Goal: Check status: Check status

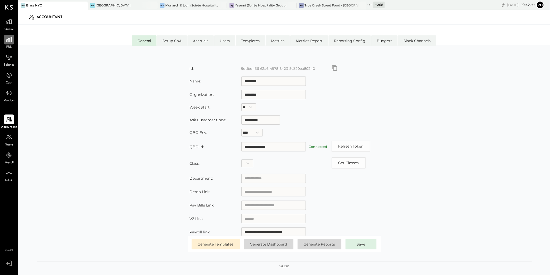
click at [11, 37] on icon at bounding box center [8, 39] width 5 height 5
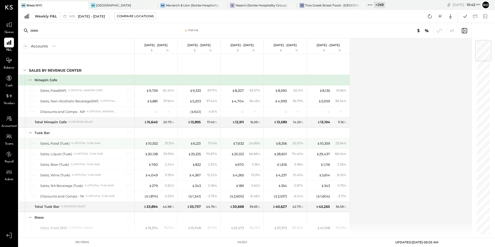
click at [196, 146] on div "$ 6,221 17.41 %" at bounding box center [199, 143] width 39 height 10
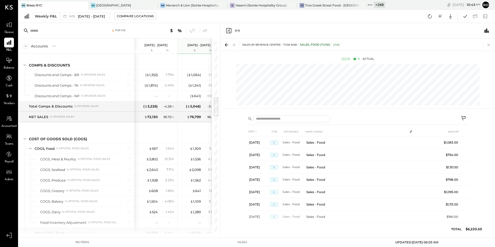
scroll to position [581, 0]
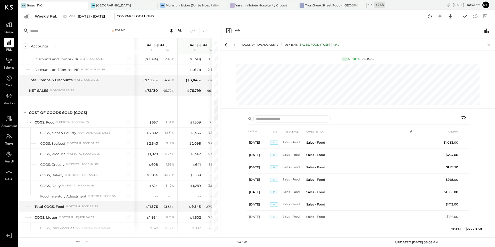
click at [153, 133] on div "$ 3,802" at bounding box center [152, 133] width 12 height 5
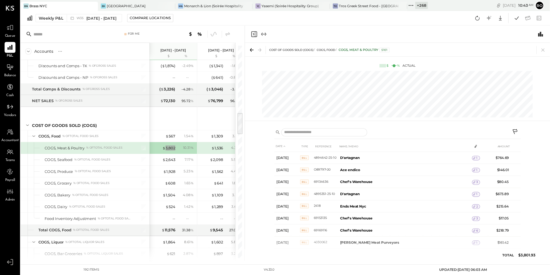
scroll to position [29, 0]
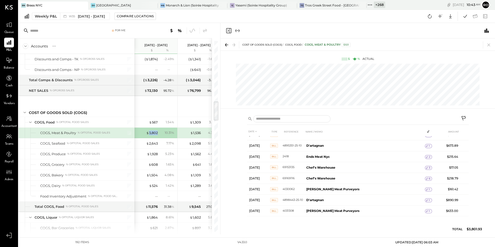
click at [239, 31] on icon "Expand panel (e)" at bounding box center [238, 31] width 6 height 6
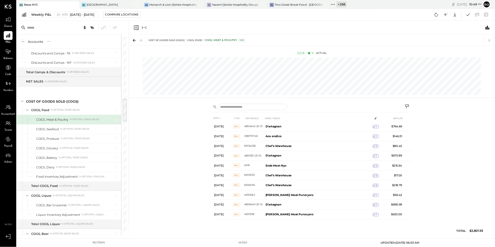
scroll to position [2, 0]
